Goal: Information Seeking & Learning: Learn about a topic

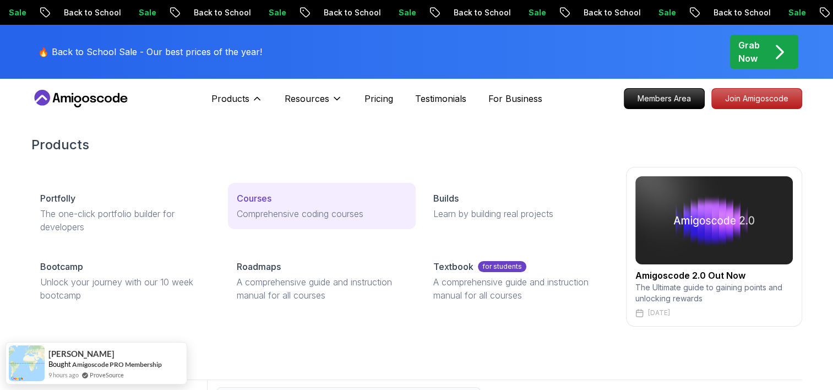
click at [272, 187] on link "Courses Comprehensive coding courses" at bounding box center [322, 206] width 188 height 46
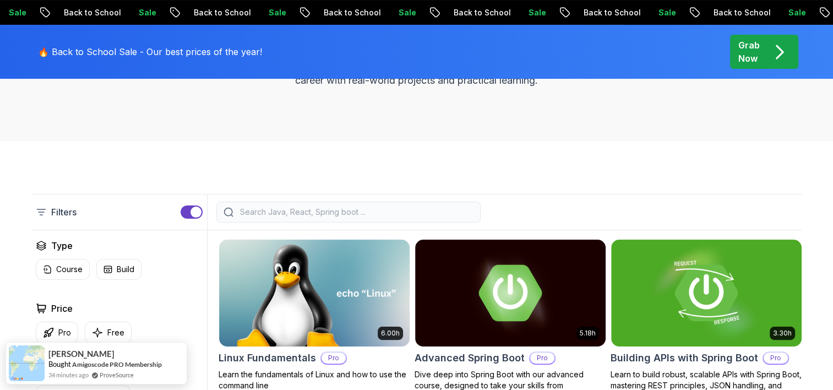
scroll to position [220, 0]
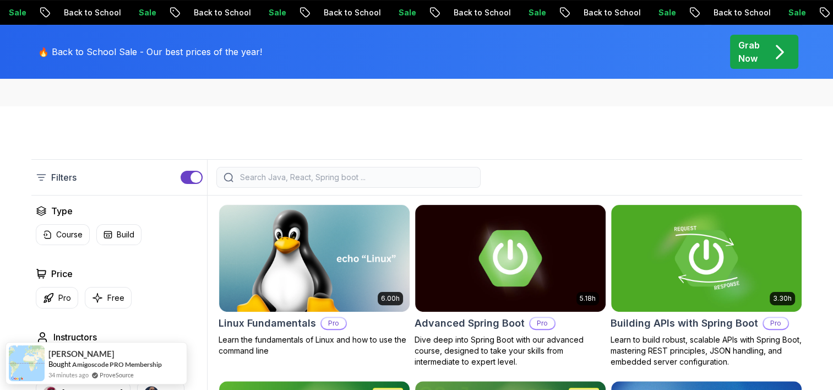
click at [302, 176] on input "search" at bounding box center [356, 177] width 236 height 11
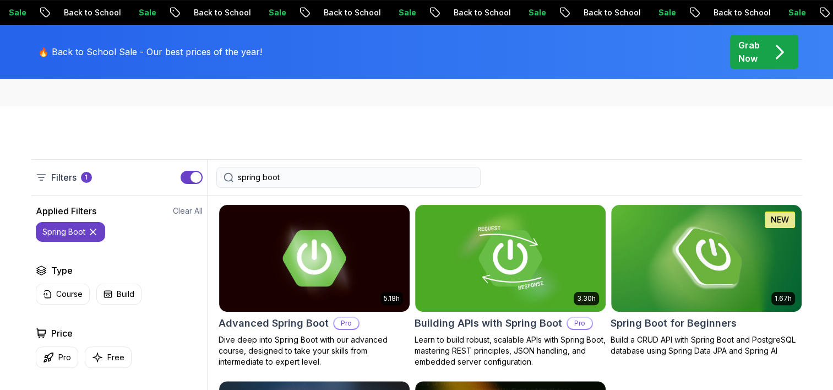
type input "spring boot"
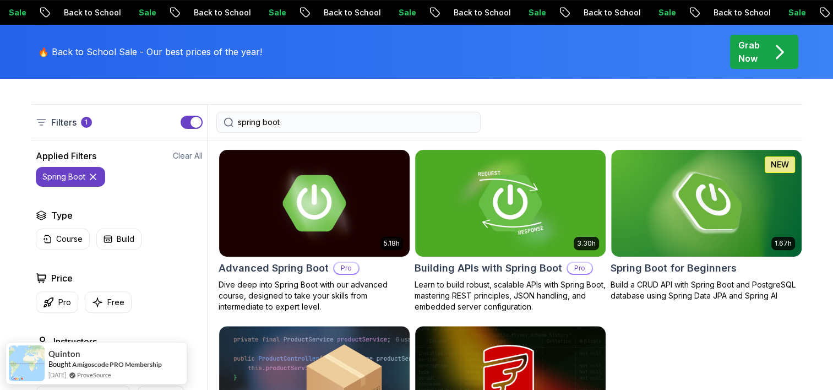
scroll to position [220, 0]
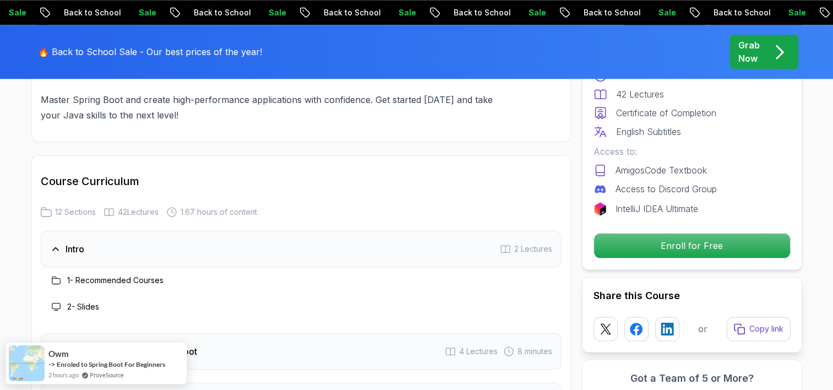
scroll to position [1321, 0]
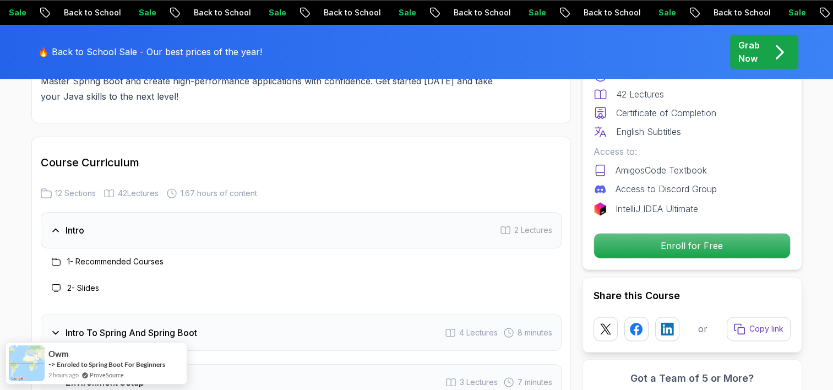
click at [117, 212] on div "Intro 2 Lectures" at bounding box center [301, 230] width 521 height 36
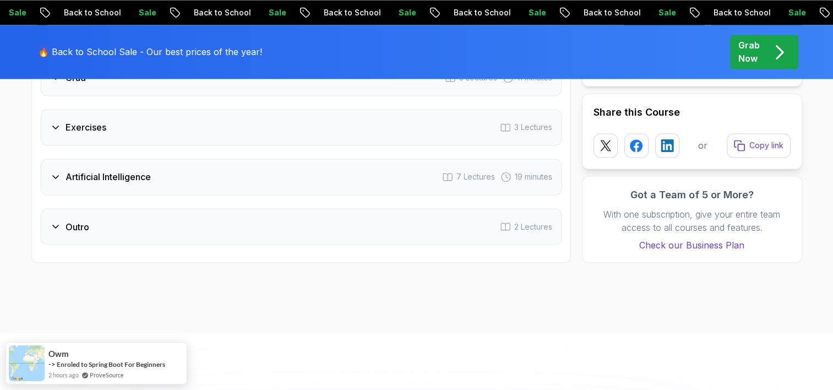
scroll to position [1872, 0]
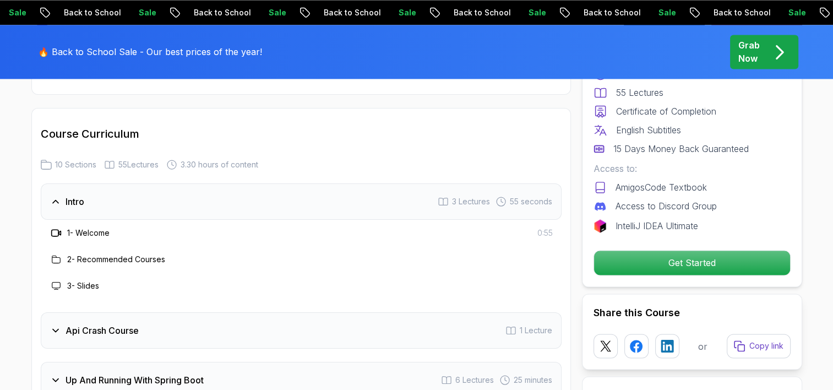
scroll to position [1762, 0]
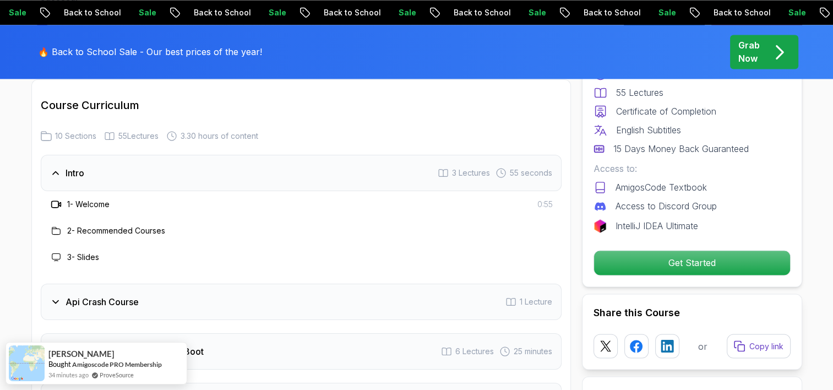
click at [188, 165] on div "Intro 3 Lectures 55 seconds" at bounding box center [301, 173] width 521 height 36
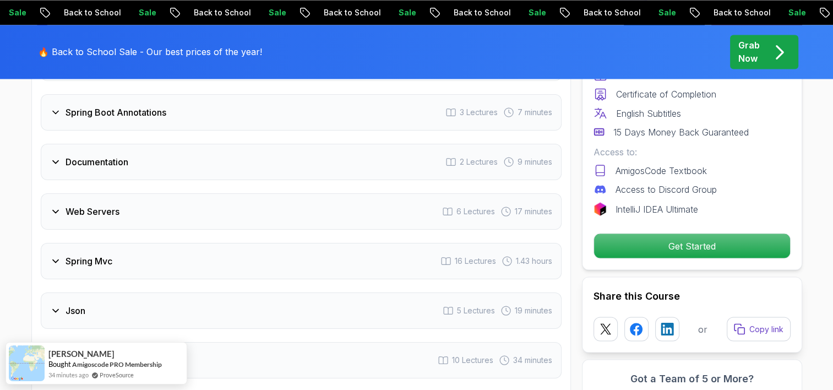
scroll to position [2037, 0]
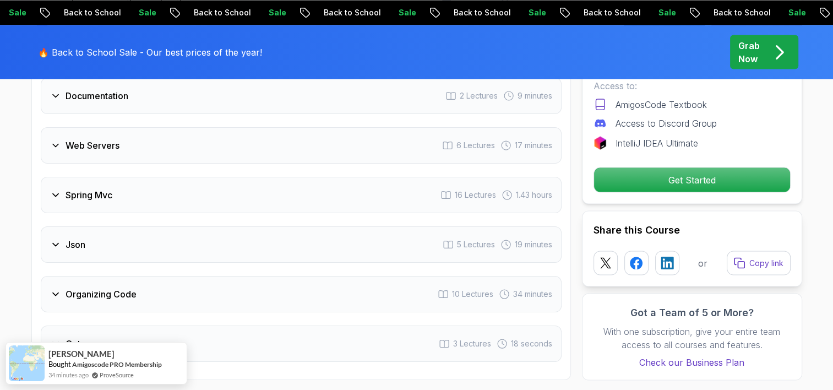
click at [198, 177] on div "Spring Mvc 16 Lectures 1.43 hours" at bounding box center [301, 195] width 521 height 36
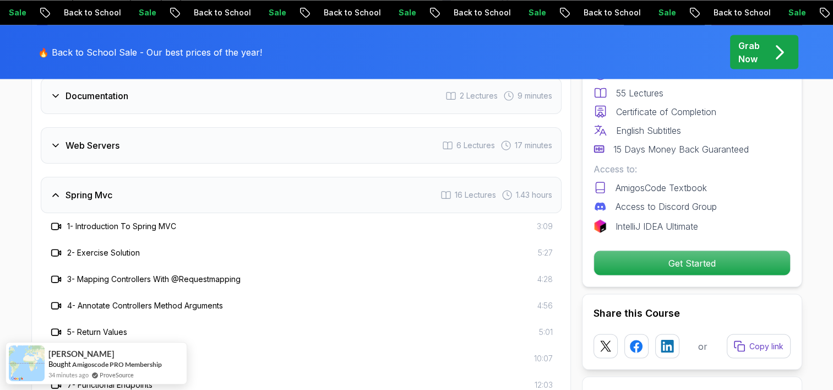
click at [119, 177] on div "Spring Mvc 16 Lectures 1.43 hours" at bounding box center [301, 195] width 521 height 36
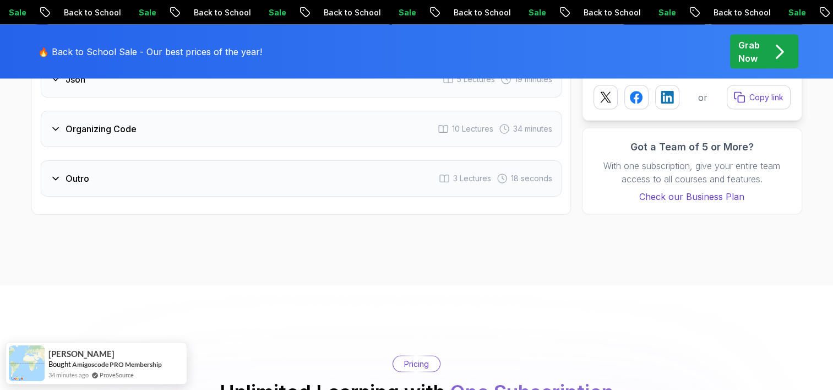
scroll to position [2147, 0]
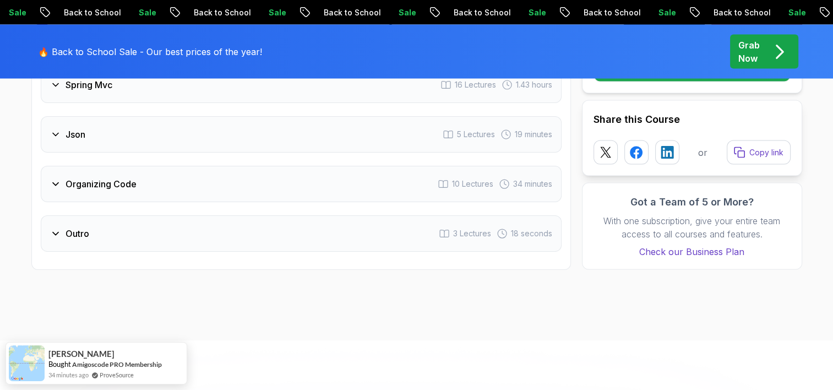
click at [148, 171] on div "Organizing Code 10 Lectures 34 minutes" at bounding box center [301, 184] width 521 height 36
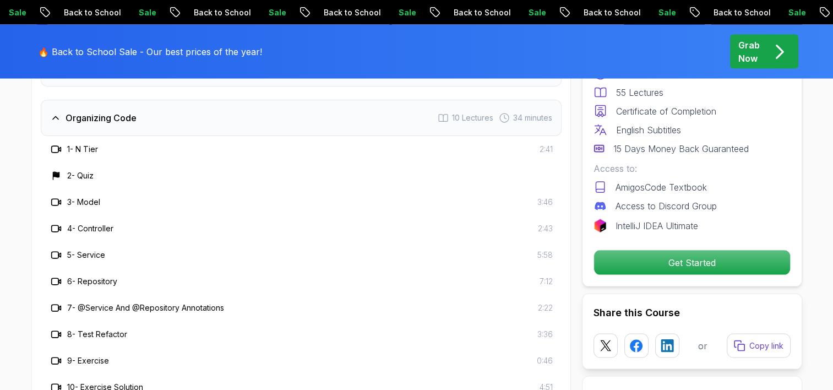
scroll to position [2257, 0]
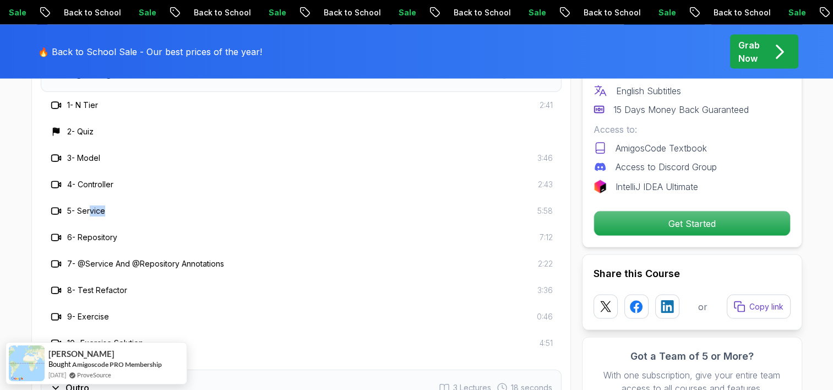
drag, startPoint x: 93, startPoint y: 202, endPoint x: 144, endPoint y: 207, distance: 50.9
click at [145, 205] on div "1 - N Tier 2:41 2 - Quiz 3 - Model 3:46 4 - Controller 2:43 5 - Service 5:58 6 …" at bounding box center [301, 224] width 521 height 264
click at [126, 250] on div "7 - @Service And @Repository Annotations 2:22" at bounding box center [301, 263] width 521 height 26
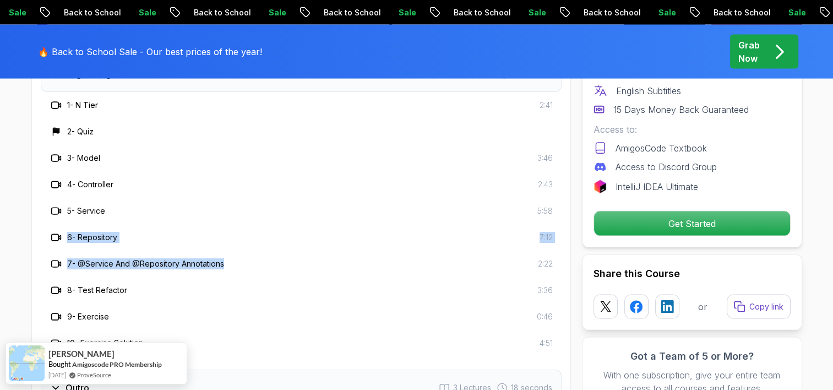
drag, startPoint x: 233, startPoint y: 241, endPoint x: 53, endPoint y: 227, distance: 180.0
click at [53, 227] on div "1 - N Tier 2:41 2 - Quiz 3 - Model 3:46 4 - Controller 2:43 5 - Service 5:58 6 …" at bounding box center [301, 224] width 521 height 264
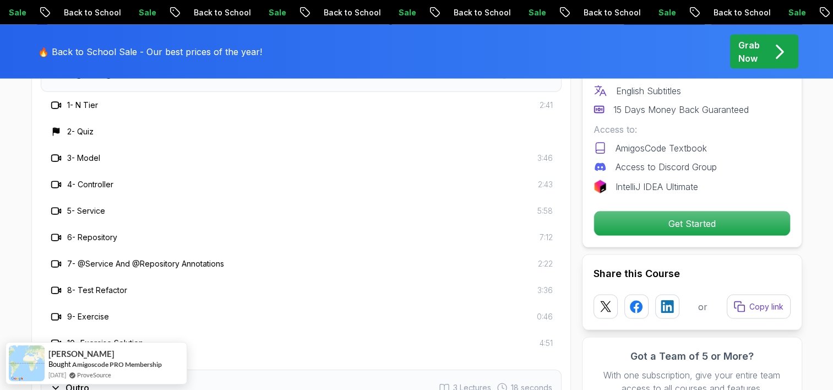
click at [88, 178] on div "4 - Controller" at bounding box center [82, 184] width 64 height 13
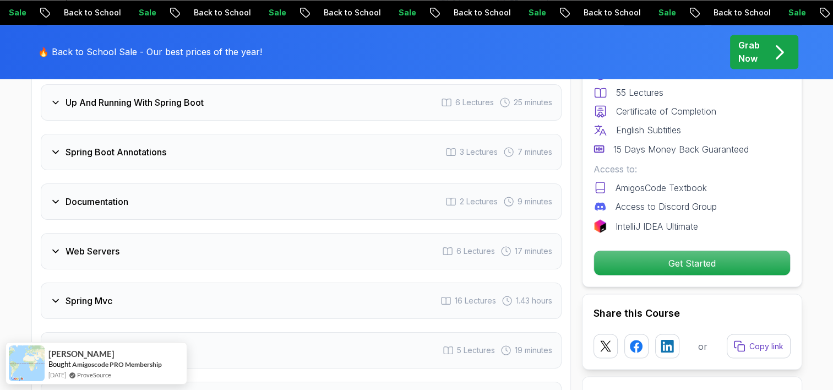
scroll to position [1927, 0]
